Goal: Task Accomplishment & Management: Manage account settings

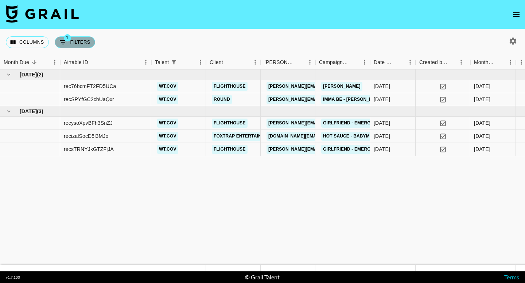
click at [60, 38] on icon "Show filters" at bounding box center [63, 42] width 9 height 9
select select "talentName"
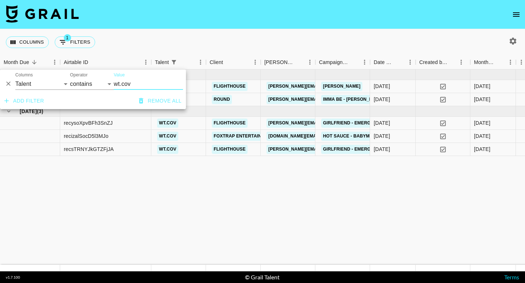
drag, startPoint x: 134, startPoint y: 86, endPoint x: 111, endPoint y: 86, distance: 23.0
click at [111, 86] on div "And Or Columns Grail Platform ID Airtable ID Talent Manager Client [PERSON_NAME…" at bounding box center [93, 81] width 186 height 23
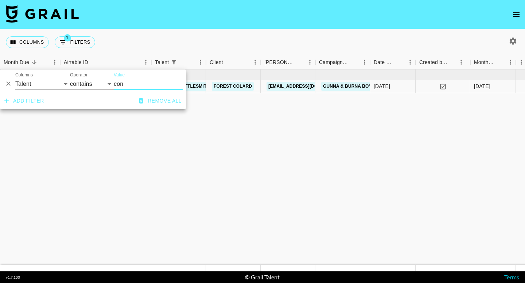
type input "con"
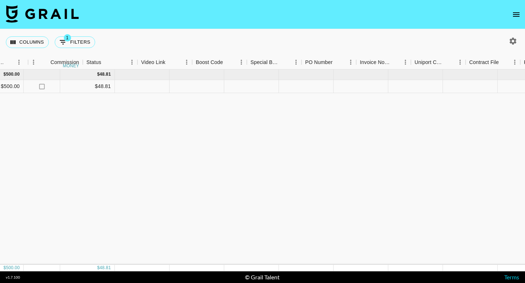
scroll to position [0, 579]
click at [164, 91] on div at bounding box center [164, 86] width 55 height 13
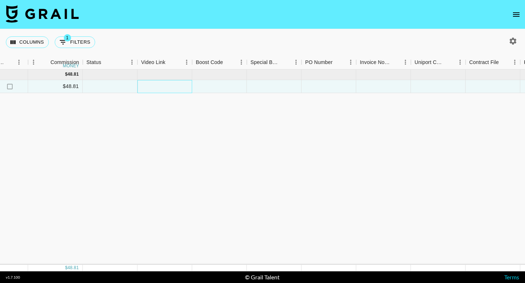
click at [167, 88] on div at bounding box center [164, 86] width 55 height 13
type input "[URL][DOMAIN_NAME]"
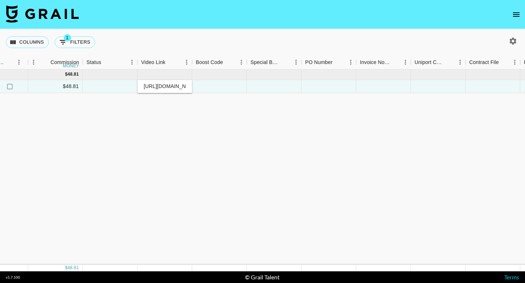
click at [170, 113] on div "[DATE] ( 1 ) $ 500.00 $ 48.81 rec6HIuSspiUtRZ5G connorsettlesmith Forest Colard…" at bounding box center [66, 168] width 1291 height 196
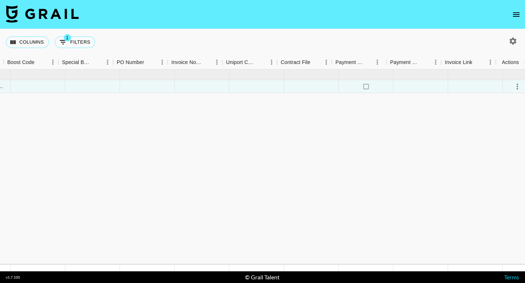
scroll to position [0, 767]
click at [512, 89] on icon "select merge strategy" at bounding box center [510, 86] width 9 height 9
click at [491, 156] on div "Approve" at bounding box center [494, 154] width 22 height 9
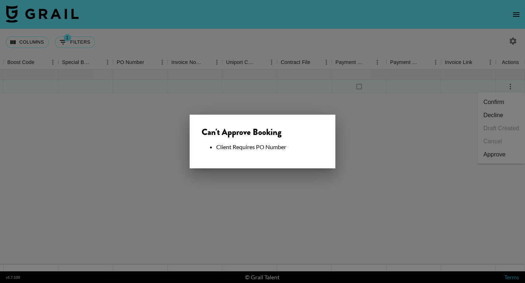
click at [287, 204] on div at bounding box center [262, 141] width 525 height 283
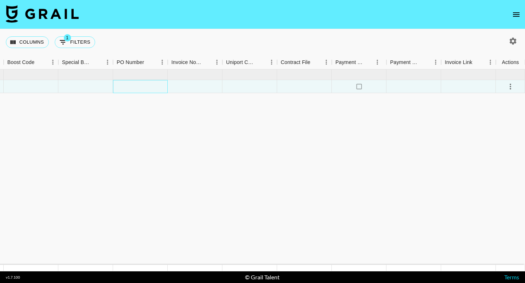
click at [148, 84] on div at bounding box center [140, 86] width 55 height 13
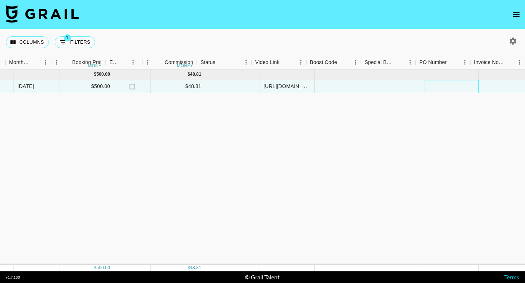
scroll to position [0, 464]
click at [425, 87] on div at bounding box center [442, 86] width 55 height 13
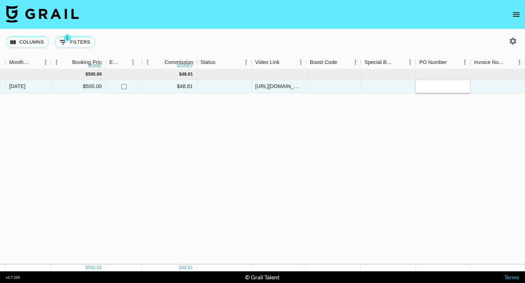
type input "#FC/P/1397 - GUNNA X BURNA BOY WGFT / TT / IG"
click at [426, 117] on div "[DATE] ( 1 ) $ 500.00 $ 48.81 rec6HIuSspiUtRZ5G connorsettlesmith Forest Colard…" at bounding box center [181, 168] width 1291 height 196
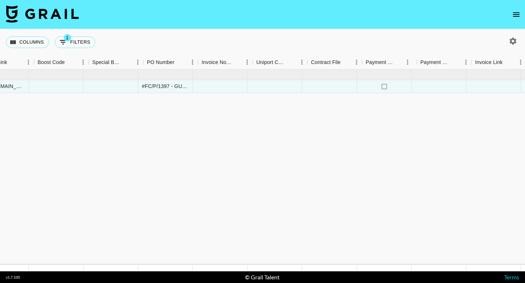
scroll to position [0, 767]
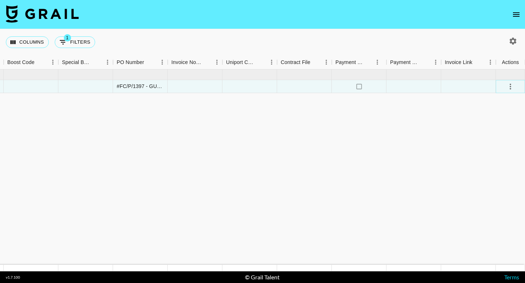
click at [508, 86] on icon "select merge strategy" at bounding box center [510, 86] width 9 height 9
click at [497, 153] on div "Approve" at bounding box center [494, 154] width 22 height 9
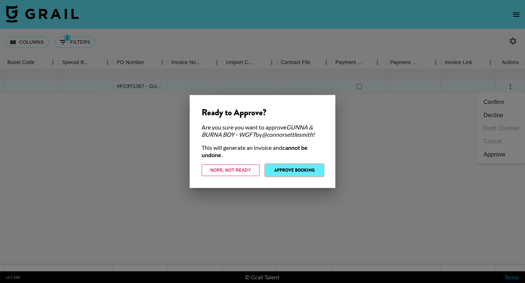
click at [284, 172] on button "Approve Booking" at bounding box center [294, 171] width 58 height 12
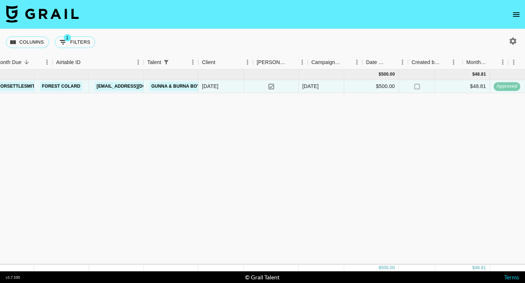
scroll to position [0, 0]
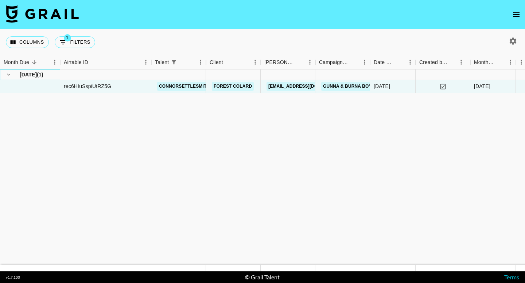
click at [16, 73] on div "[DATE] ( 1 )" at bounding box center [30, 75] width 52 height 10
